Goal: Transaction & Acquisition: Purchase product/service

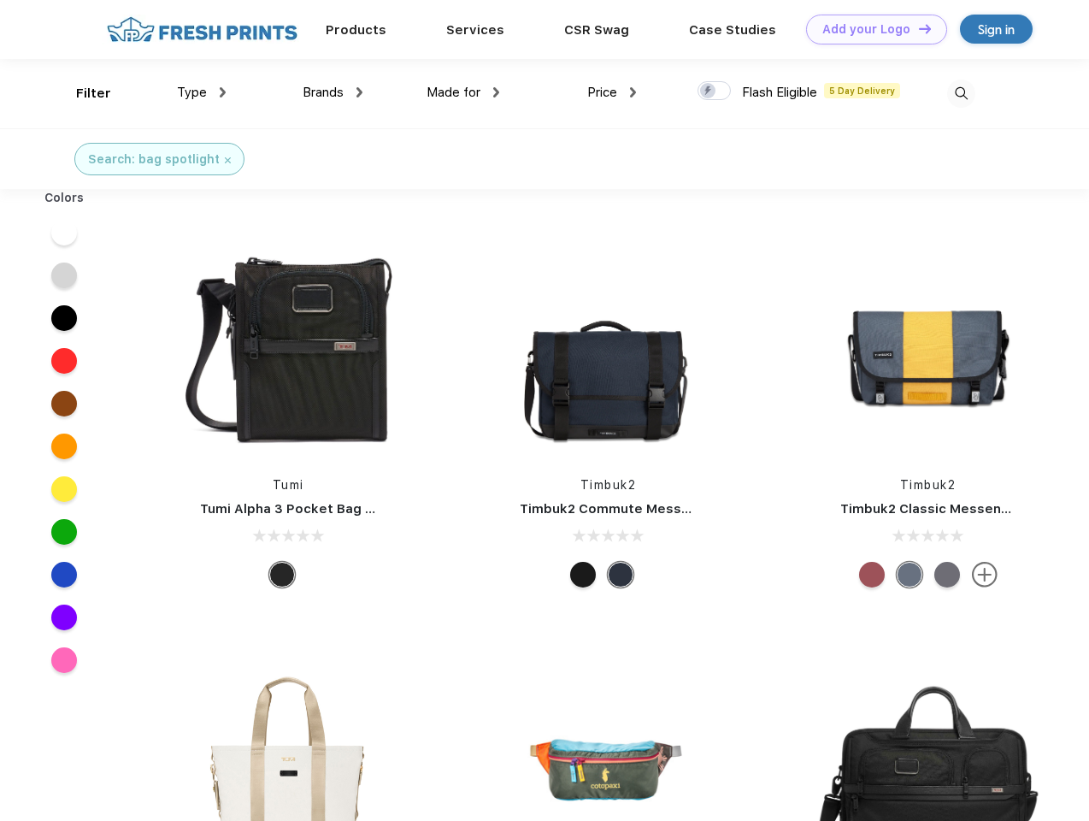
click at [870, 29] on link "Add your Logo Design Tool" at bounding box center [876, 30] width 141 height 30
click at [0, 0] on div "Design Tool" at bounding box center [0, 0] width 0 height 0
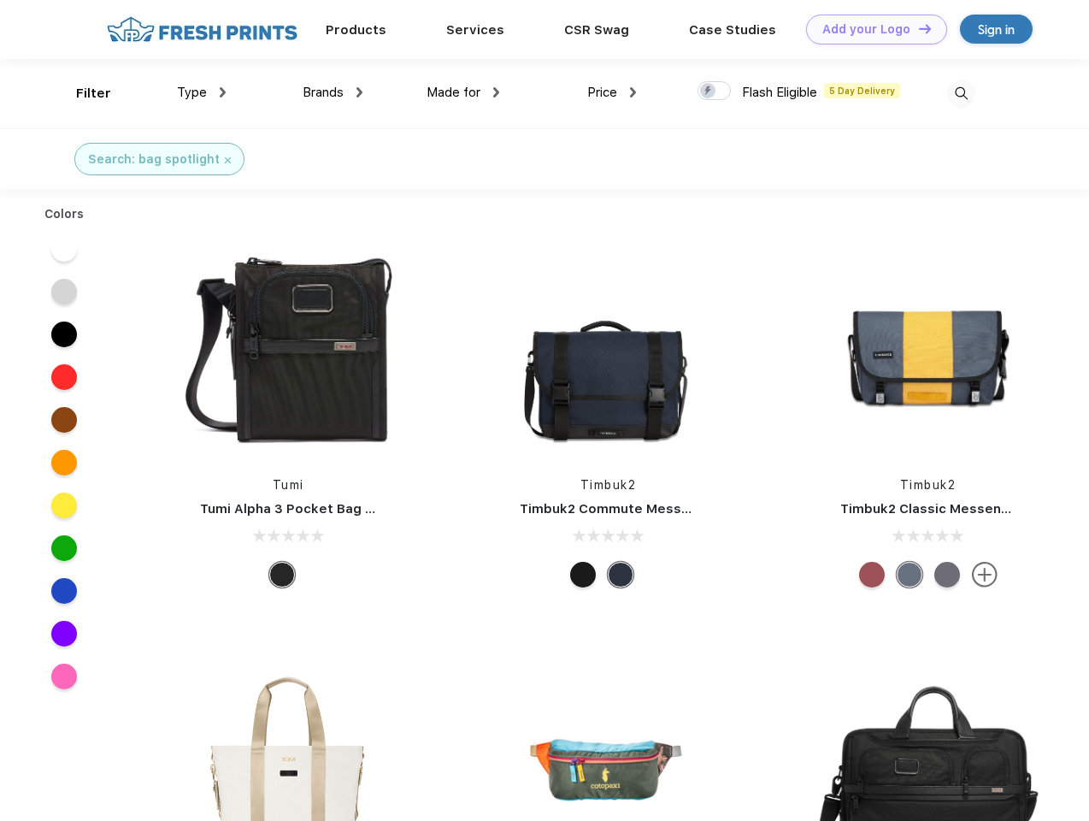
click at [917, 28] on link "Add your Logo Design Tool" at bounding box center [876, 30] width 141 height 30
click at [82, 93] on div "Filter" at bounding box center [93, 94] width 35 height 20
click at [202, 92] on span "Type" at bounding box center [192, 92] width 30 height 15
click at [333, 92] on span "Brands" at bounding box center [323, 92] width 41 height 15
click at [463, 92] on span "Made for" at bounding box center [454, 92] width 54 height 15
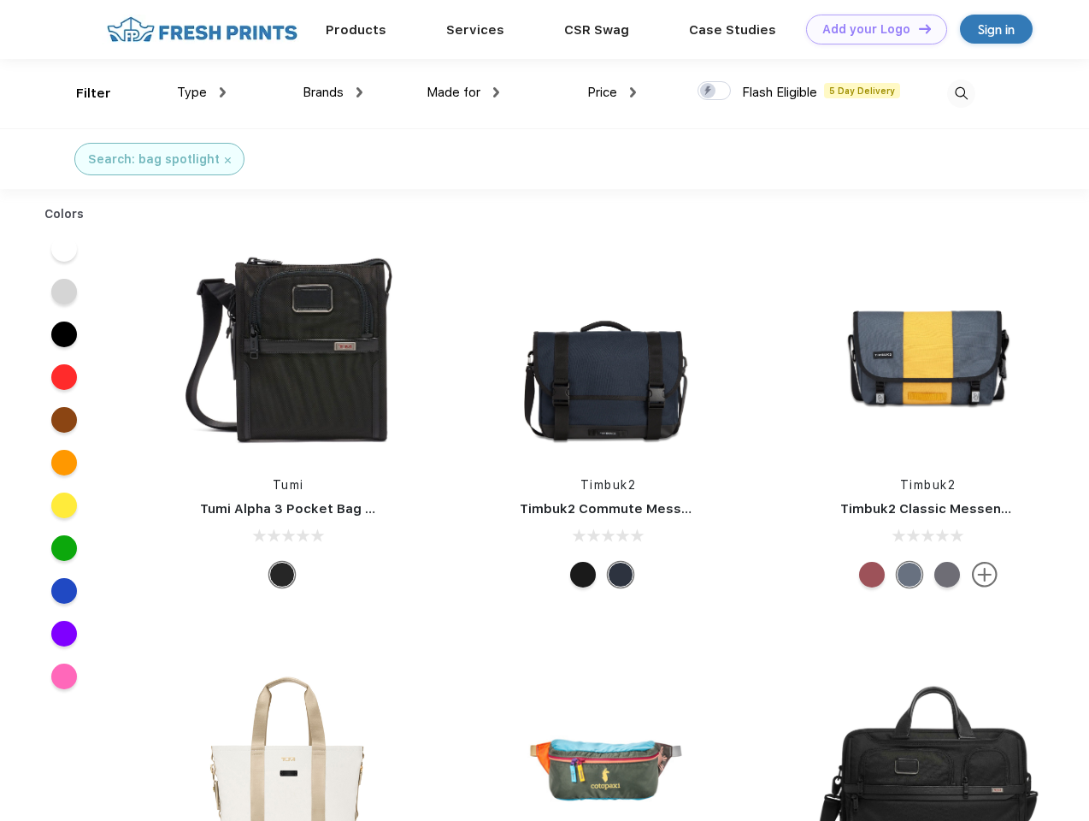
click at [612, 92] on span "Price" at bounding box center [602, 92] width 30 height 15
click at [715, 91] on div at bounding box center [714, 90] width 33 height 19
click at [709, 91] on input "checkbox" at bounding box center [703, 85] width 11 height 11
click at [961, 93] on img at bounding box center [961, 94] width 28 height 28
